Goal: Task Accomplishment & Management: Manage account settings

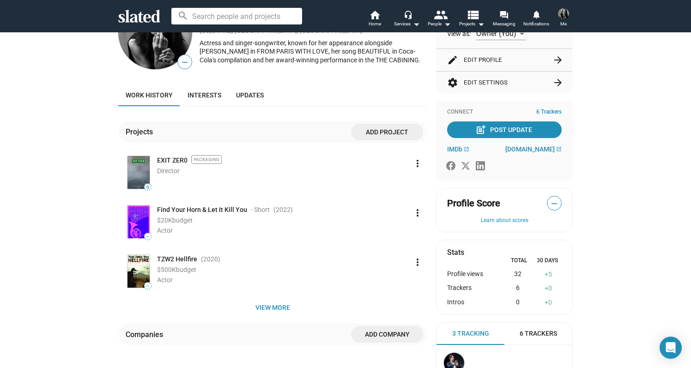
scroll to position [73, 0]
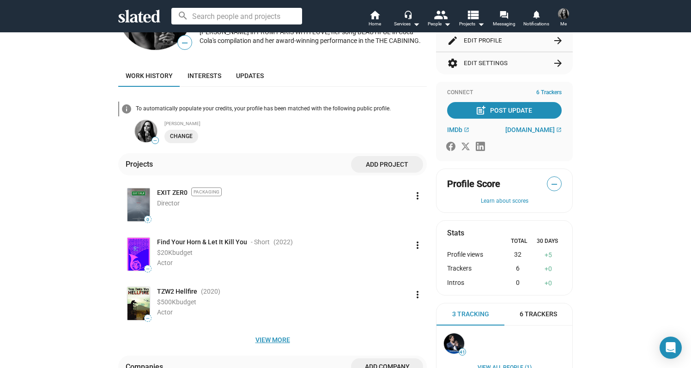
click at [274, 337] on span "View more" at bounding box center [273, 340] width 294 height 17
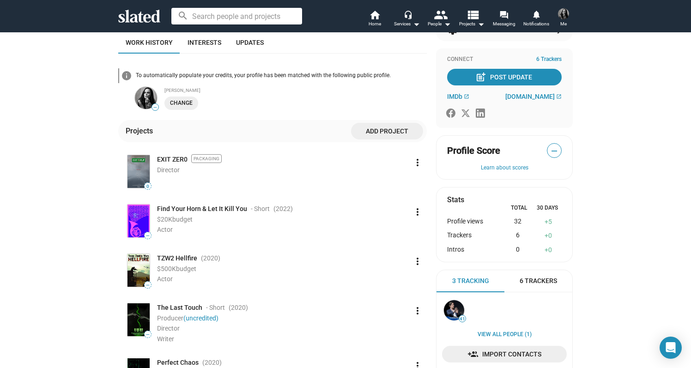
scroll to position [116, 0]
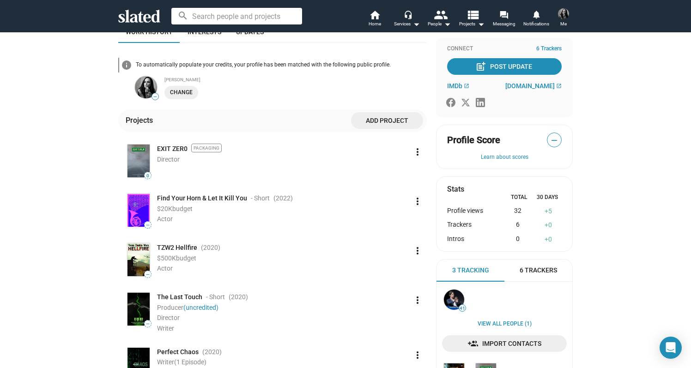
click at [412, 300] on mat-icon "more_vert" at bounding box center [417, 300] width 11 height 11
click at [388, 322] on button "Edit" at bounding box center [398, 321] width 52 height 15
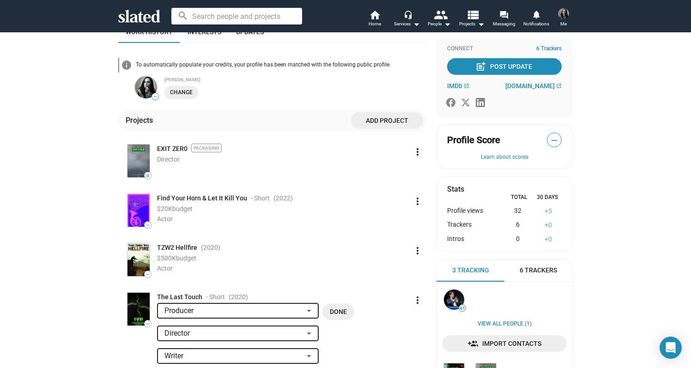
click at [307, 311] on div at bounding box center [309, 311] width 5 height 2
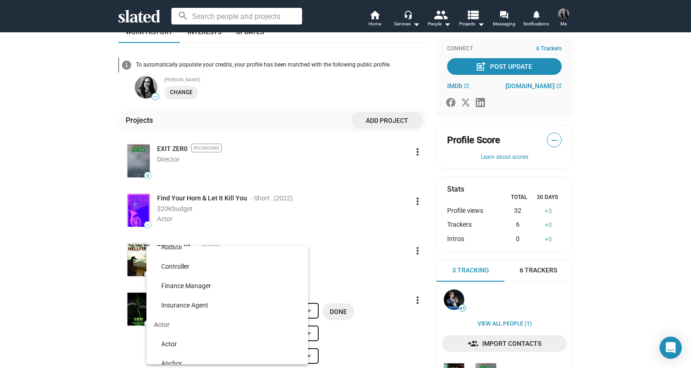
scroll to position [76, 0]
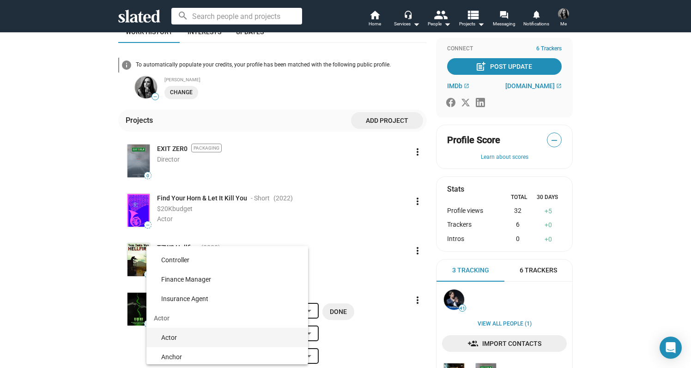
click at [210, 332] on span "Actor" at bounding box center [231, 337] width 140 height 19
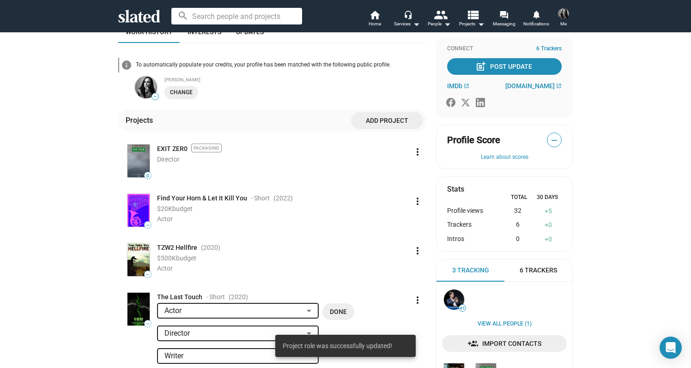
click at [332, 309] on span "Done" at bounding box center [338, 312] width 17 height 17
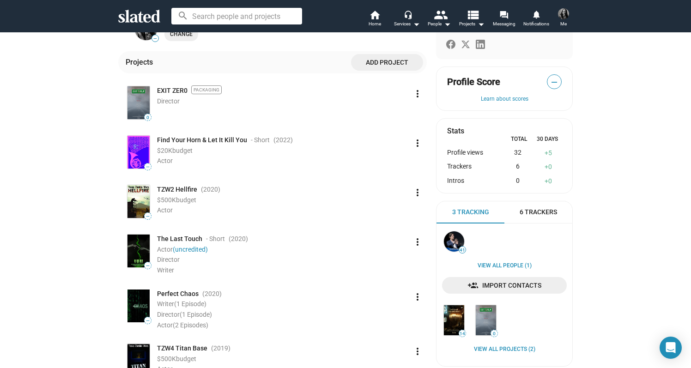
scroll to position [203, 0]
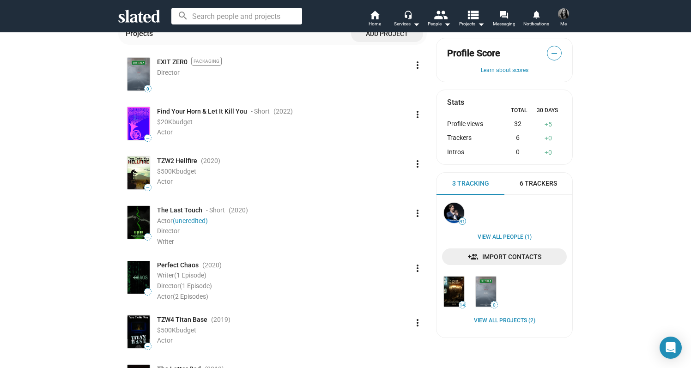
click at [417, 211] on mat-icon "more_vert" at bounding box center [417, 213] width 11 height 11
click at [393, 232] on button "Edit" at bounding box center [398, 234] width 52 height 15
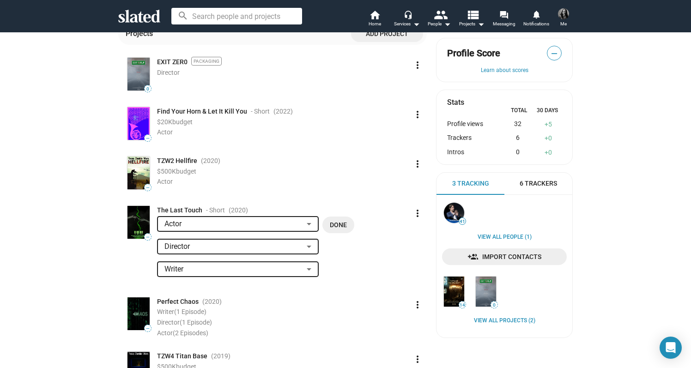
click at [307, 224] on div at bounding box center [309, 224] width 5 height 2
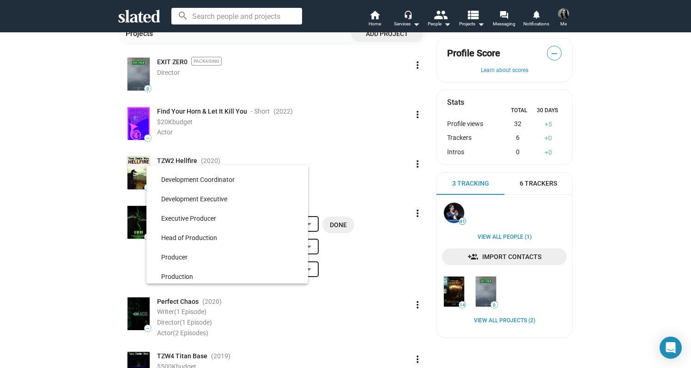
scroll to position [6092, 0]
click at [225, 250] on span "Producer" at bounding box center [231, 258] width 140 height 19
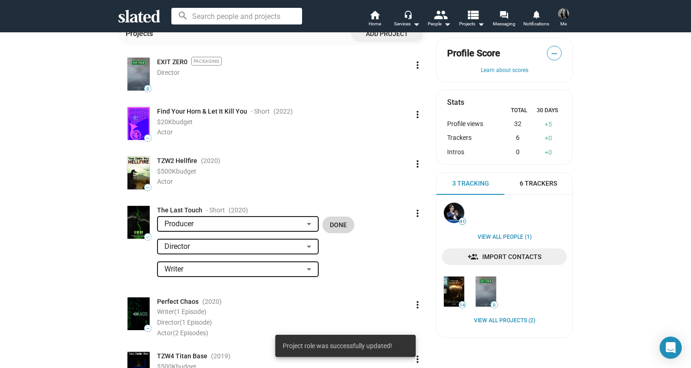
click at [331, 228] on span "Done" at bounding box center [338, 225] width 17 height 17
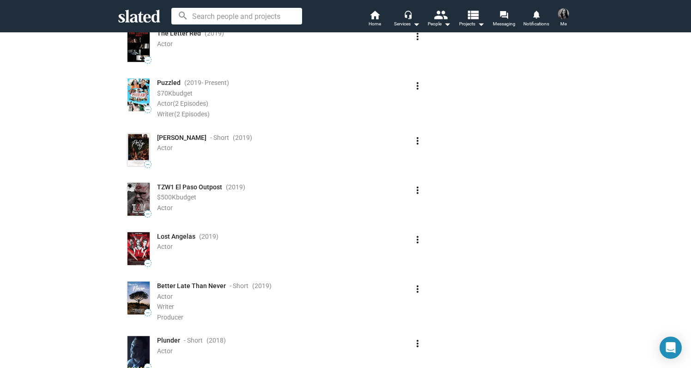
scroll to position [0, 0]
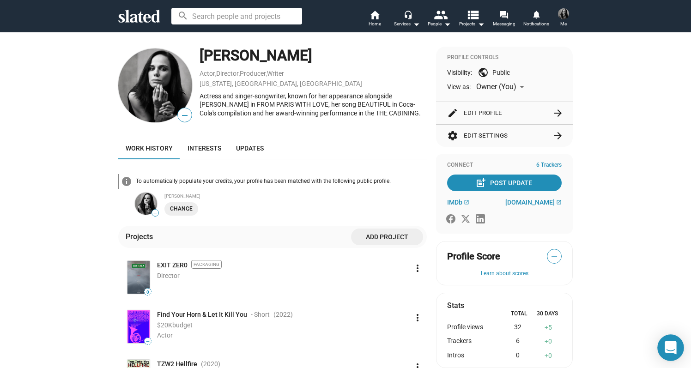
click at [671, 348] on icon "Open Intercom Messenger" at bounding box center [671, 348] width 12 height 13
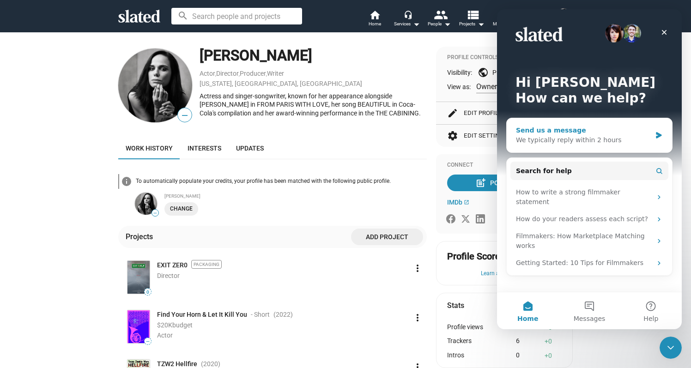
click at [549, 139] on div "We typically reply within 2 hours" at bounding box center [583, 140] width 135 height 10
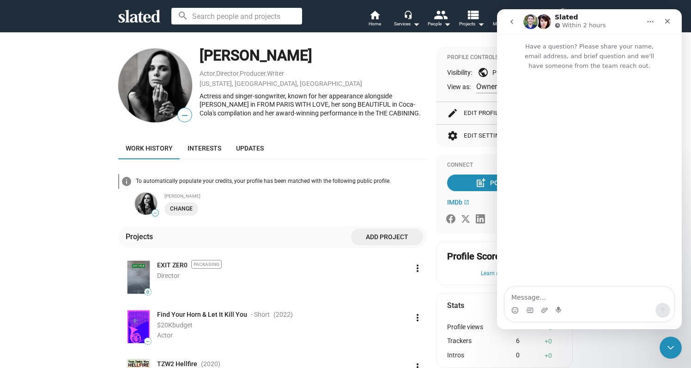
click at [527, 298] on textarea "Message…" at bounding box center [589, 295] width 169 height 16
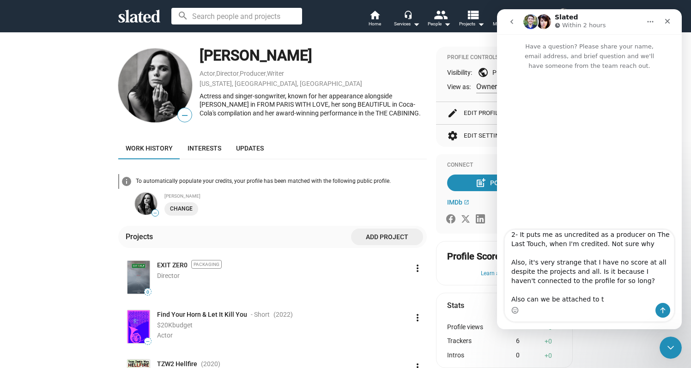
scroll to position [54, 0]
drag, startPoint x: 613, startPoint y: 300, endPoint x: 509, endPoint y: 295, distance: 104.1
click at [509, 295] on textarea "Hi! Very strangely, my profile is not up to date with my IMDb which is seems to…" at bounding box center [589, 266] width 169 height 73
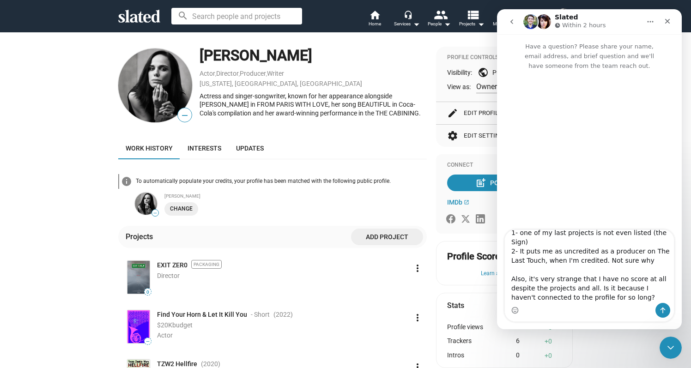
type textarea "Hi! Very strangely, my profile is not up to date with my IMDb which is seems to…"
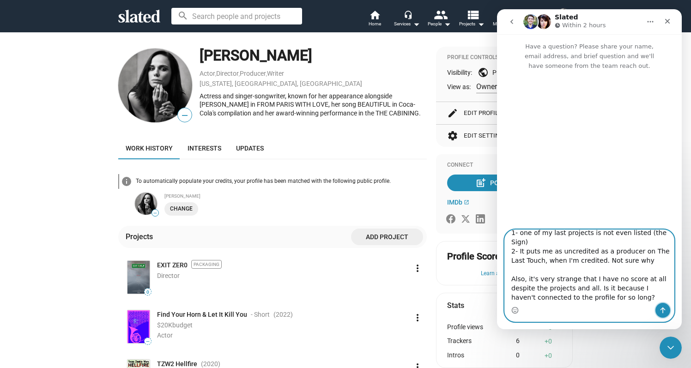
click at [660, 310] on icon "Send a message…" at bounding box center [662, 310] width 7 height 7
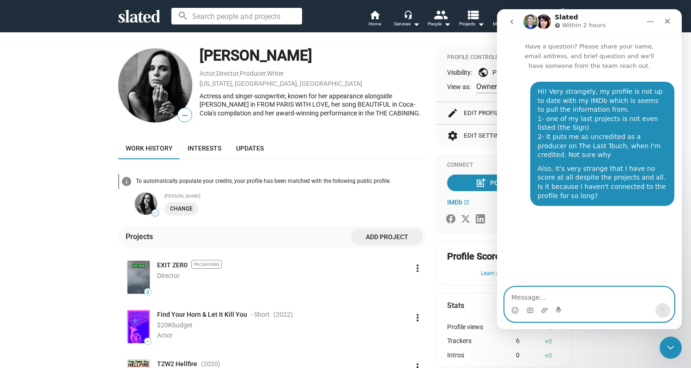
scroll to position [0, 0]
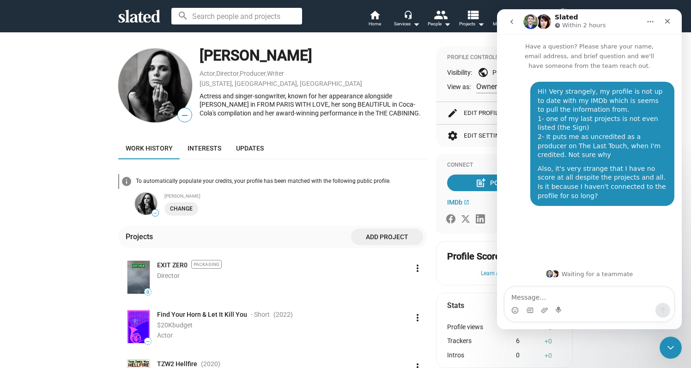
drag, startPoint x: 326, startPoint y: 280, endPoint x: 332, endPoint y: 278, distance: 6.6
click at [326, 280] on div "Director" at bounding box center [282, 276] width 251 height 9
click at [416, 265] on mat-icon "more_vert" at bounding box center [417, 268] width 11 height 11
click at [394, 284] on button "Edit" at bounding box center [398, 289] width 52 height 15
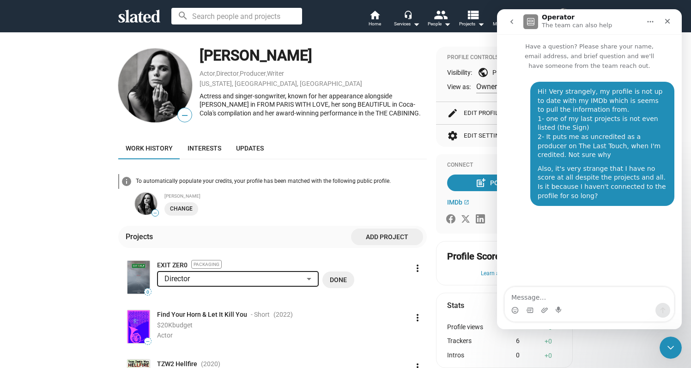
click at [307, 279] on div at bounding box center [309, 279] width 5 height 2
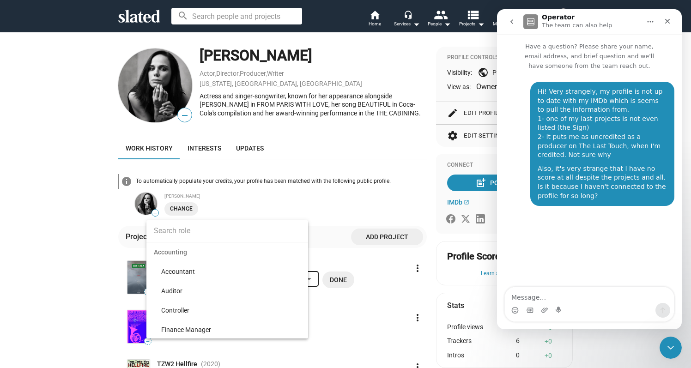
scroll to position [2842, 0]
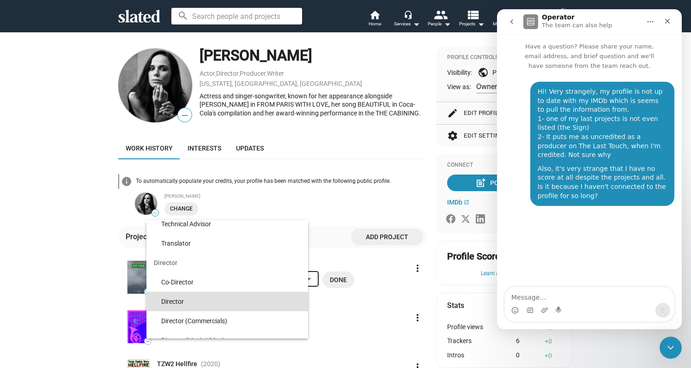
click at [347, 256] on div at bounding box center [345, 184] width 691 height 368
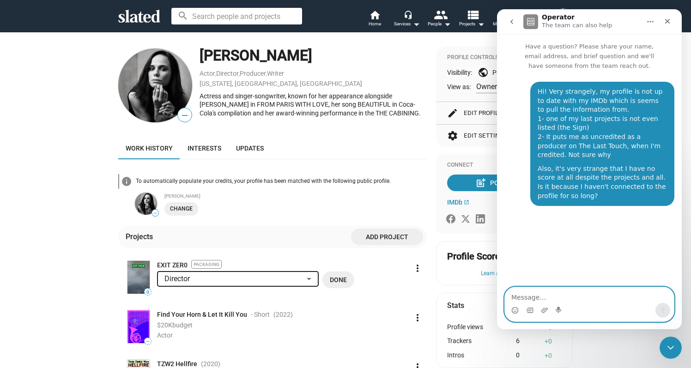
click at [554, 303] on textarea "Message…" at bounding box center [589, 295] width 169 height 16
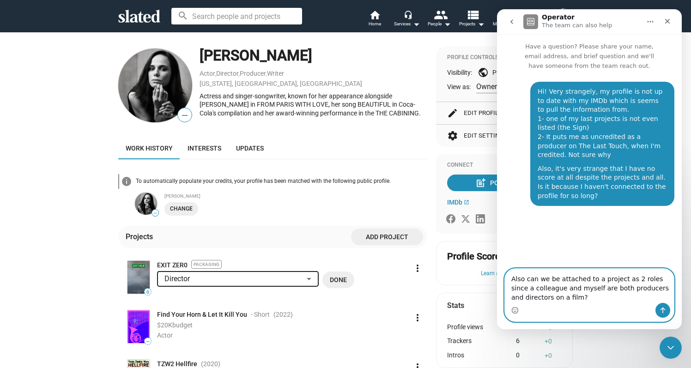
type textarea "Also can we be attached to a project as 2 roles since a colleague and myself ar…"
click at [666, 309] on icon "Send a message…" at bounding box center [662, 310] width 7 height 7
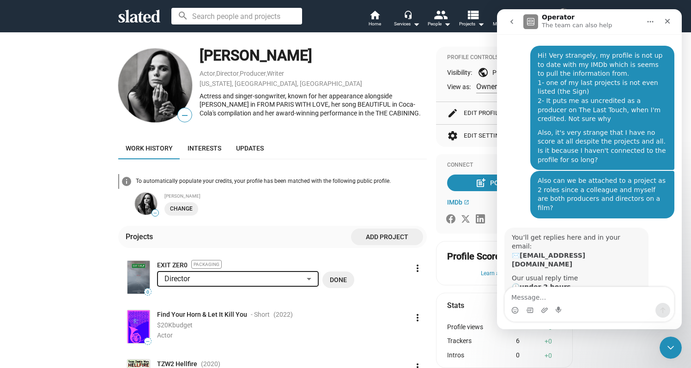
scroll to position [37, 0]
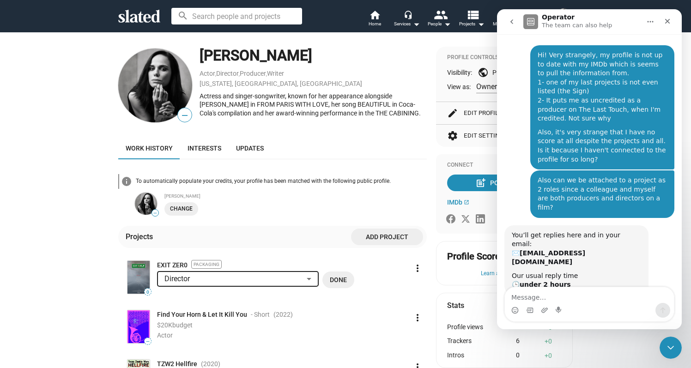
click at [328, 109] on div "Actress and singer-songwriter, known for her appearance alongside Travolta in F…" at bounding box center [313, 105] width 227 height 26
click at [453, 115] on mat-icon "edit" at bounding box center [452, 113] width 11 height 11
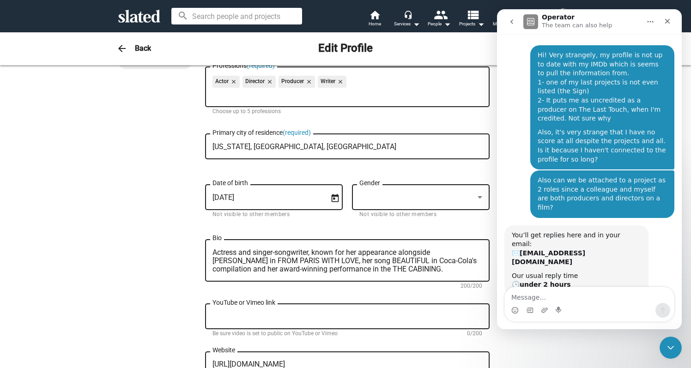
scroll to position [113, 0]
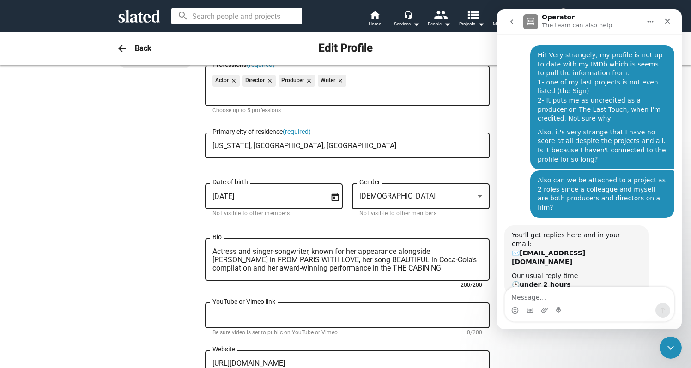
drag, startPoint x: 393, startPoint y: 268, endPoint x: 197, endPoint y: 238, distance: 197.9
click at [197, 238] on div "Change Image Change Image Melissa First name (required) Mars Last name (require…" at bounding box center [345, 305] width 455 height 676
paste textarea "“Tinker Bell transformed by Tim Burton” Le Monde. Award-winning filmmaker, actr…"
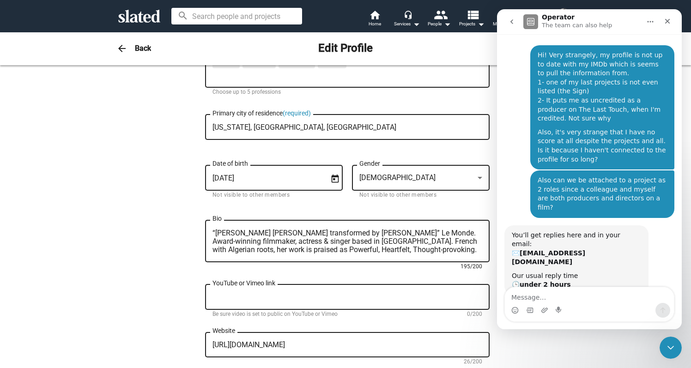
click at [376, 235] on textarea "“Tinker Bell transformed by Tim Burton” Le Monde. Award-winning filmmaker, actr…" at bounding box center [348, 241] width 270 height 25
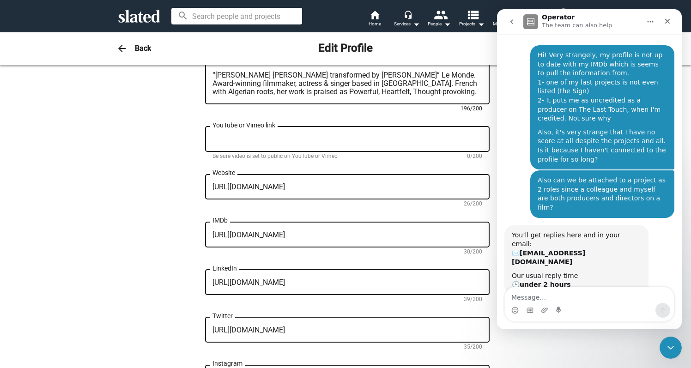
scroll to position [305, 0]
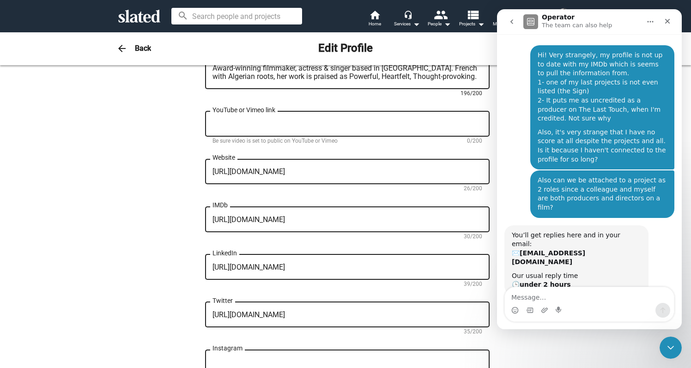
type textarea "“[PERSON_NAME] [PERSON_NAME] transformed by [PERSON_NAME]” Le Monde. Award-winn…"
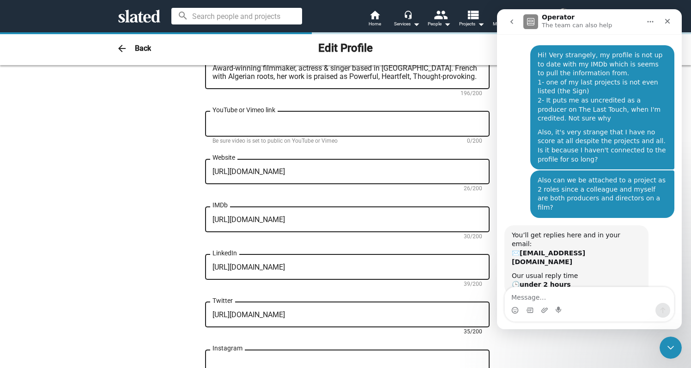
drag, startPoint x: 384, startPoint y: 315, endPoint x: 208, endPoint y: 302, distance: 176.1
click at [208, 302] on div "Change Image Melissa First name (required) Mars Last name (required) Actor clos…" at bounding box center [347, 113] width 285 height 676
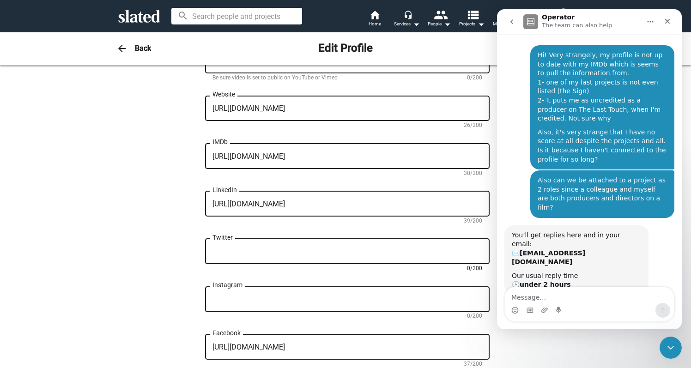
scroll to position [369, 0]
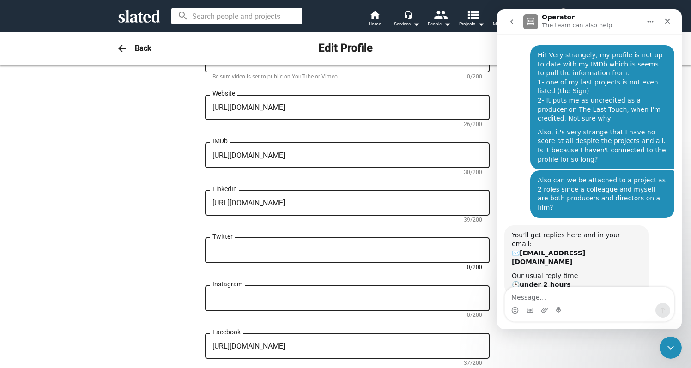
click at [303, 348] on textarea "https://www.facebook.com//melissamars" at bounding box center [348, 346] width 270 height 8
click at [299, 348] on textarea "https://www.facebook.com/iammelissamars" at bounding box center [348, 346] width 270 height 8
paste textarea "tsmemelissamars/"
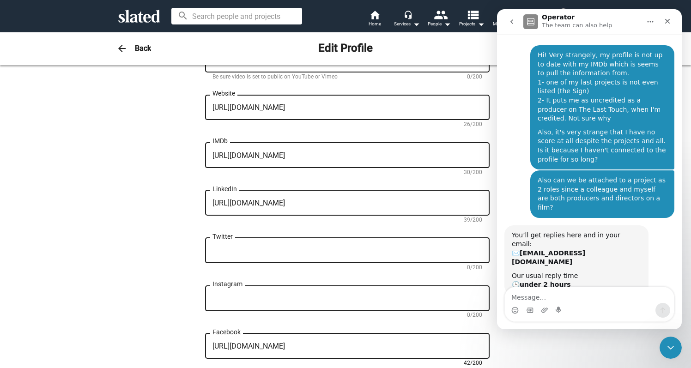
type textarea "https://www.facebook.com/itsmemelissamars/"
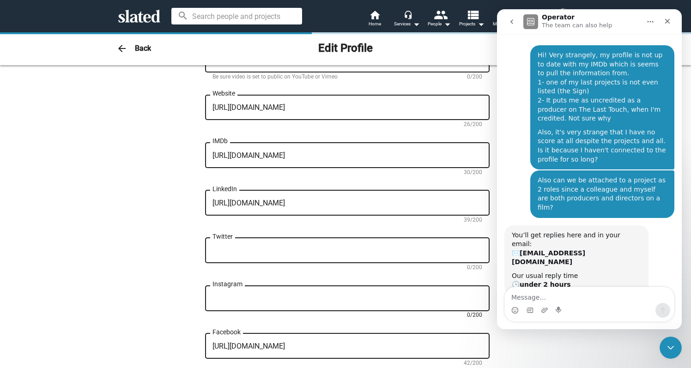
click at [310, 301] on textarea "Instagram" at bounding box center [348, 299] width 270 height 8
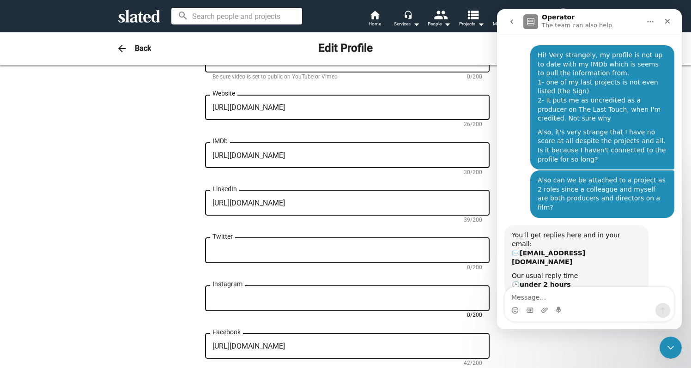
click at [262, 300] on textarea "Instagram" at bounding box center [348, 299] width 270 height 8
paste textarea "https://www.instagram.com/melissamarsofficial/"
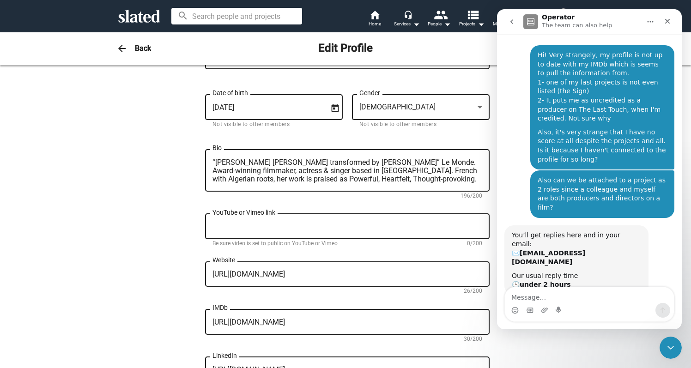
scroll to position [201, 0]
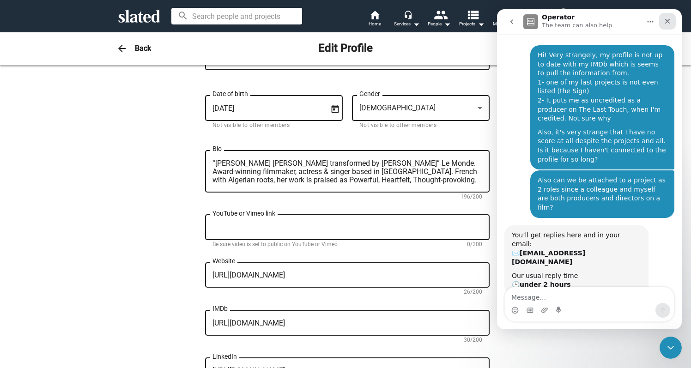
type textarea "https://www.instagram.com/melissamarsofficial/"
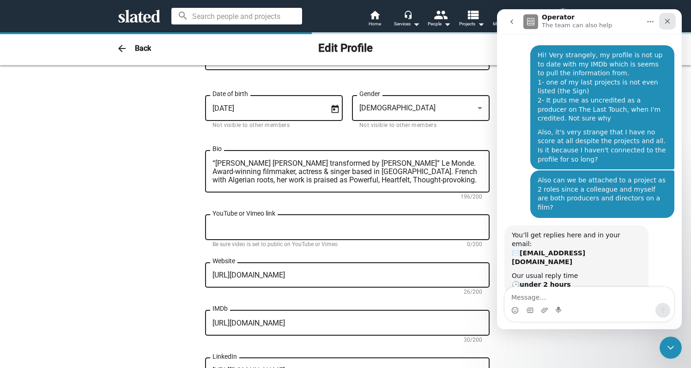
click at [671, 21] on icon "Close" at bounding box center [667, 21] width 7 height 7
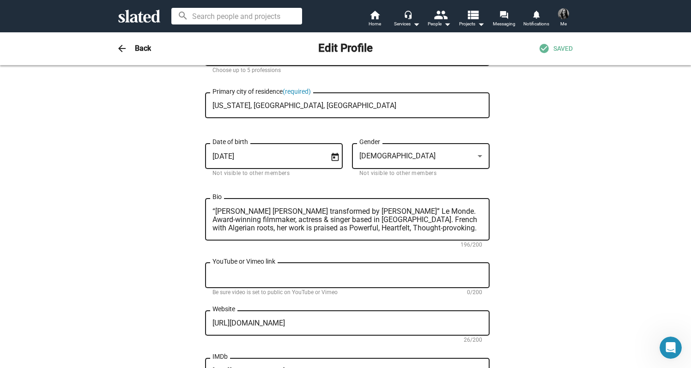
scroll to position [0, 0]
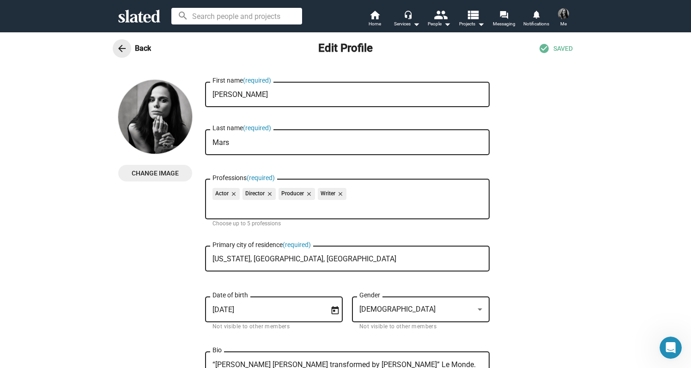
click at [118, 46] on mat-icon "arrow_back" at bounding box center [121, 48] width 11 height 11
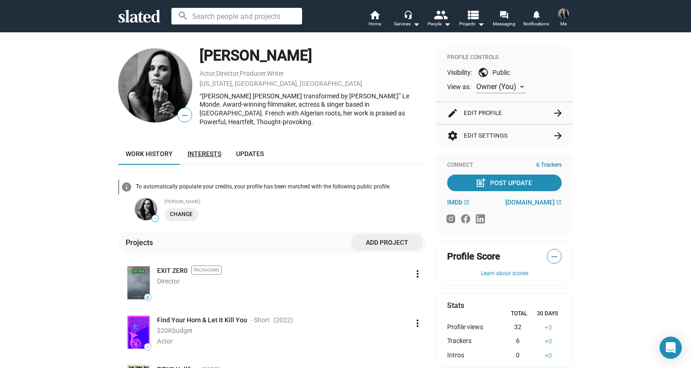
click at [199, 150] on span "Interests" at bounding box center [205, 153] width 34 height 7
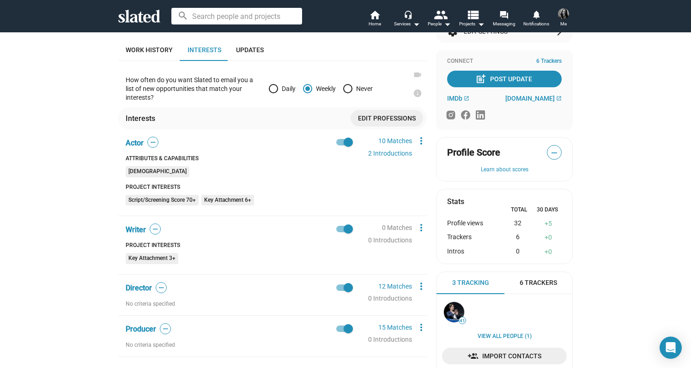
scroll to position [97, 0]
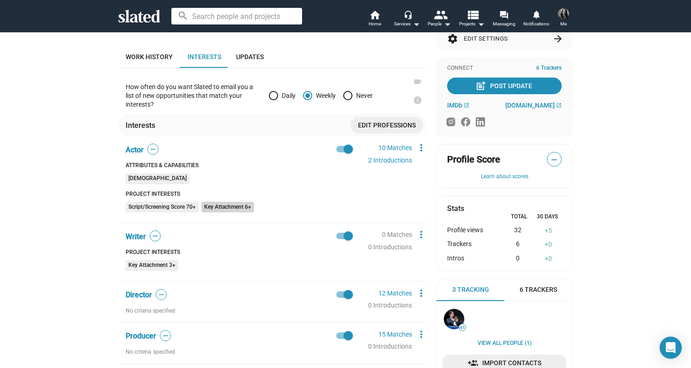
click at [232, 202] on mat-chip "Key Attachment 6+" at bounding box center [227, 207] width 53 height 11
click at [178, 202] on mat-chip "Script/Screening Score 70+" at bounding box center [162, 207] width 73 height 11
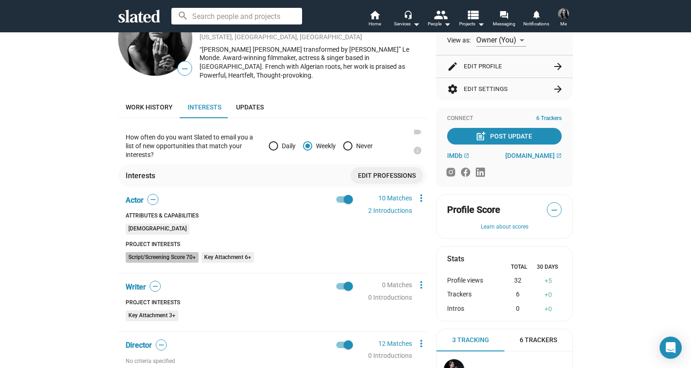
scroll to position [50, 0]
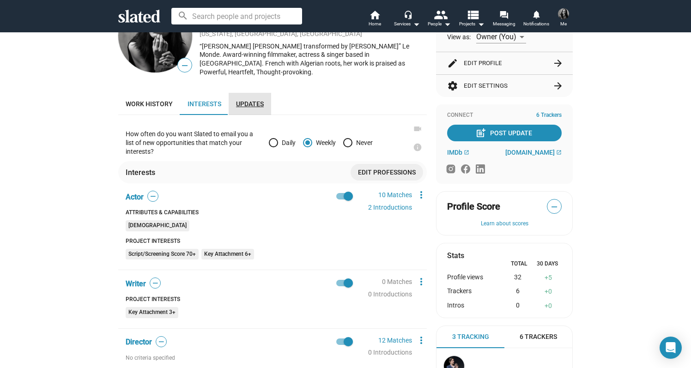
click at [244, 94] on link "Updates" at bounding box center [250, 104] width 43 height 22
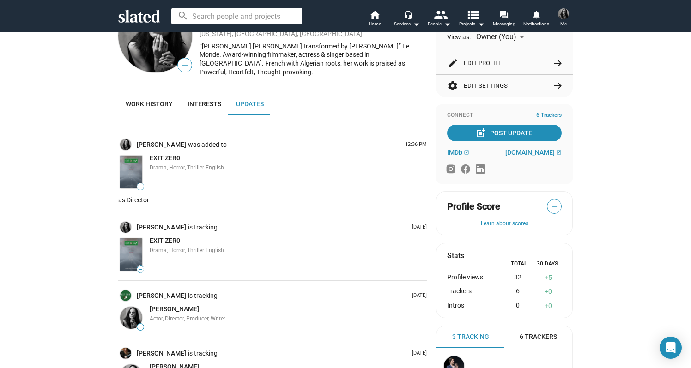
click at [155, 154] on span "EXIT ZER0" at bounding box center [165, 157] width 30 height 7
